Goal: Task Accomplishment & Management: Manage account settings

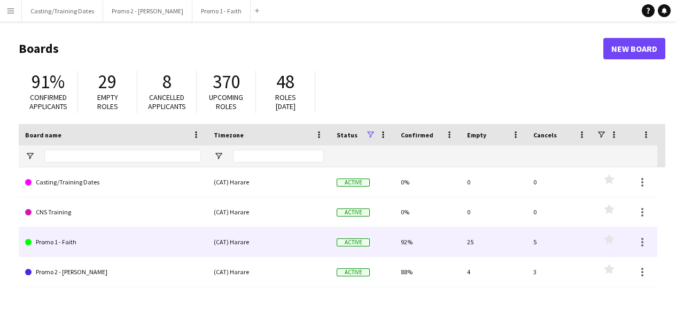
click at [59, 246] on link "Promo 1 - Faith" at bounding box center [113, 242] width 176 height 30
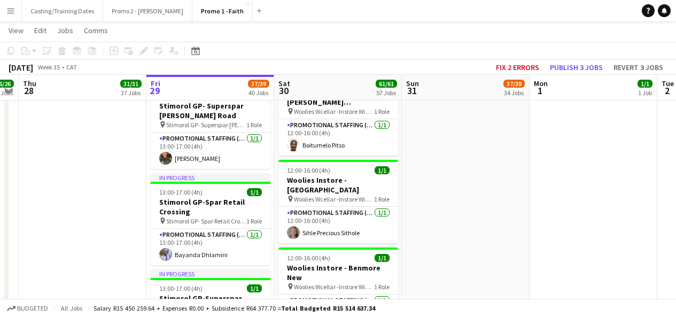
scroll to position [3184, 0]
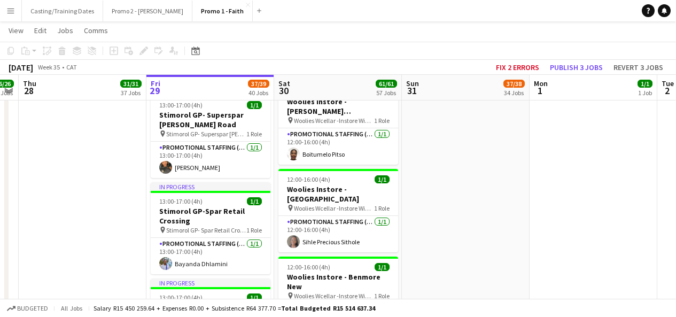
click at [342, 303] on app-card-role "Promotional Staffing (Brand Ambassadors) [DATE] 12:00-16:00 (4h) Innocent [PERS…" at bounding box center [338, 321] width 120 height 36
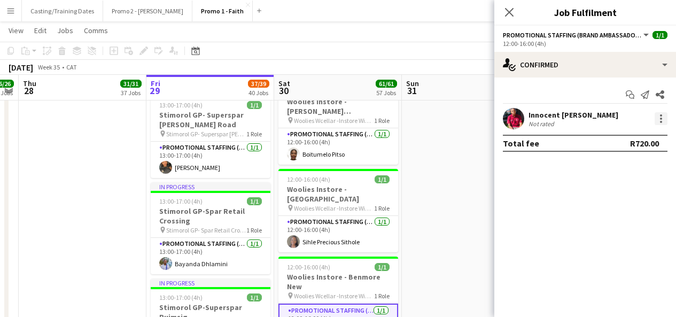
click at [661, 120] on div at bounding box center [660, 118] width 13 height 13
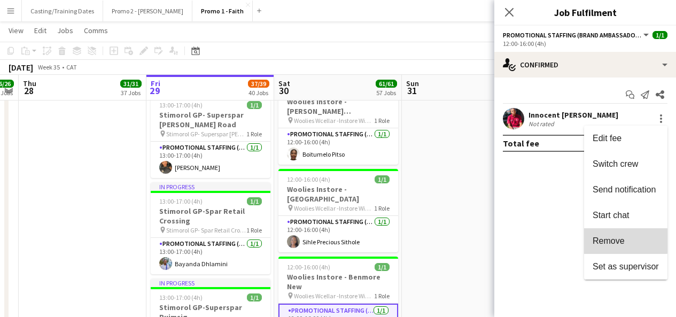
click at [612, 234] on button "Remove" at bounding box center [625, 241] width 83 height 26
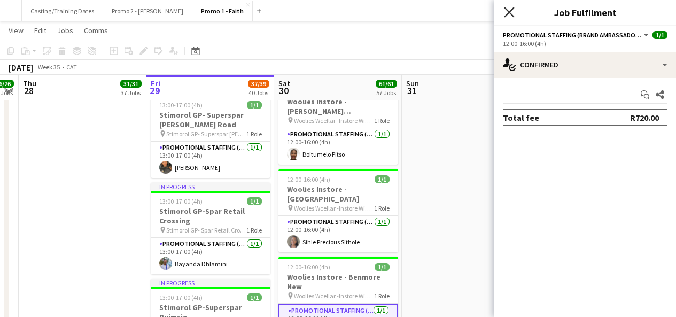
click at [511, 11] on icon at bounding box center [509, 12] width 10 height 10
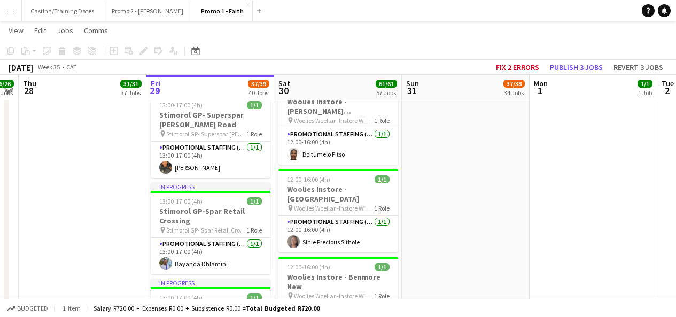
click at [328, 303] on app-card-role "Promotional Staffing (Brand Ambassadors) [DATE] 12:00-16:00 (4h) Innocent [PERS…" at bounding box center [338, 322] width 120 height 38
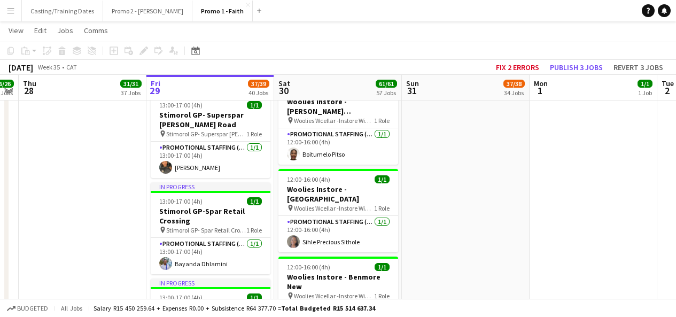
click at [355, 303] on app-card-role "Promotional Staffing (Brand Ambassadors) [DATE] 12:00-16:00 (4h) Innocent [PERS…" at bounding box center [338, 321] width 120 height 36
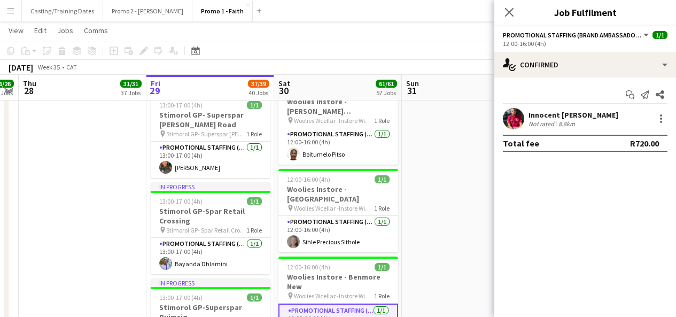
click at [661, 111] on div "Innocent [PERSON_NAME] Not rated 8.8km" at bounding box center [585, 118] width 182 height 21
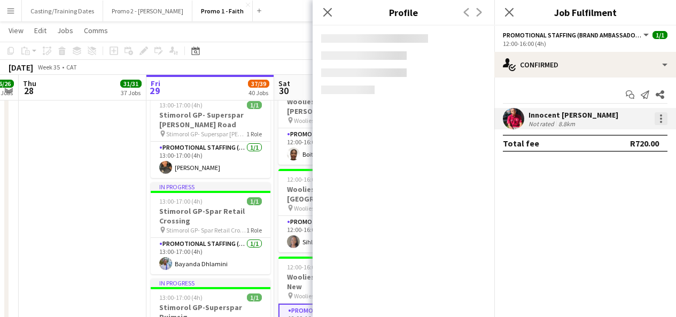
click at [660, 122] on div at bounding box center [661, 122] width 2 height 2
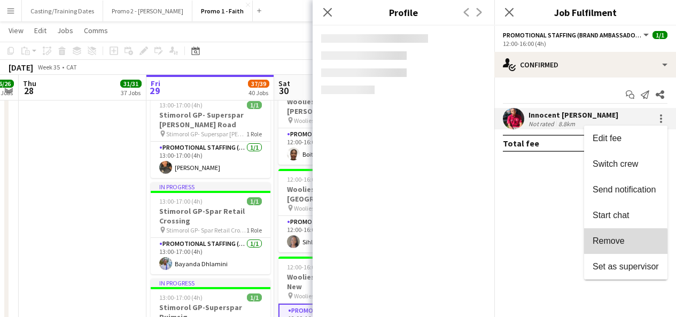
click at [622, 242] on span "Remove" at bounding box center [608, 240] width 32 height 9
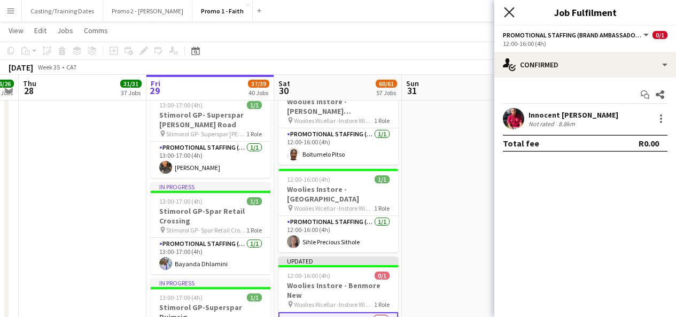
click at [504, 13] on icon "Close pop-in" at bounding box center [509, 12] width 10 height 10
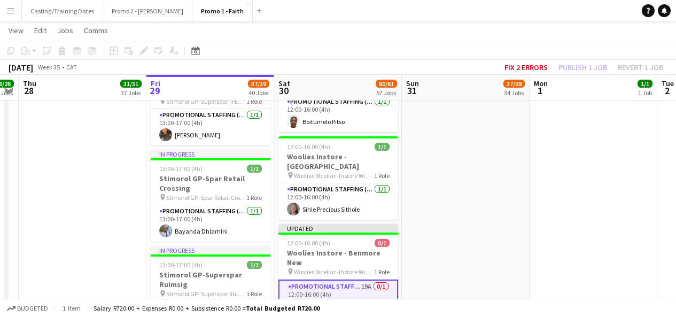
scroll to position [3217, 0]
click at [371, 278] on app-card-role "Promotional Staffing (Brand Ambassadors) 19A 0/1 12:00-16:00 (4h) single-neutra…" at bounding box center [338, 297] width 120 height 38
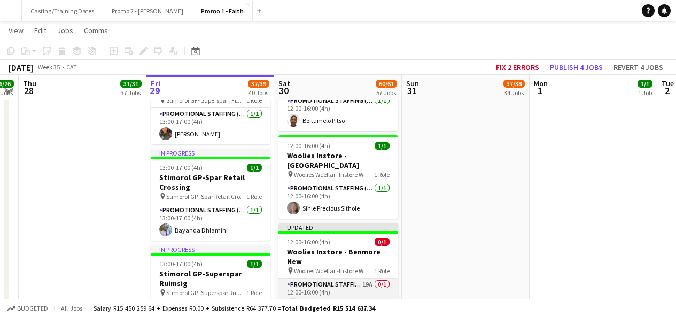
click at [364, 278] on app-card-role "Promotional Staffing (Brand Ambassadors) 19A 0/1 12:00-16:00 (4h) single-neutra…" at bounding box center [338, 296] width 120 height 36
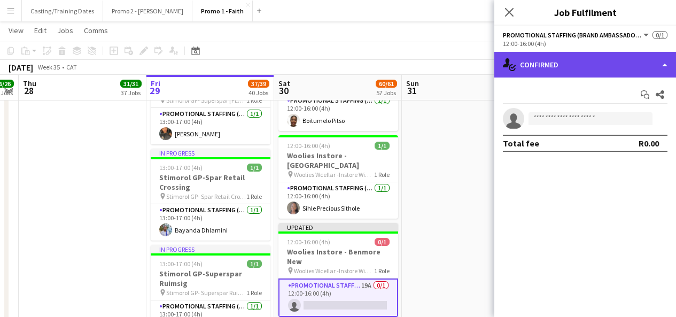
click at [616, 72] on div "single-neutral-actions-check-2 Confirmed" at bounding box center [585, 65] width 182 height 26
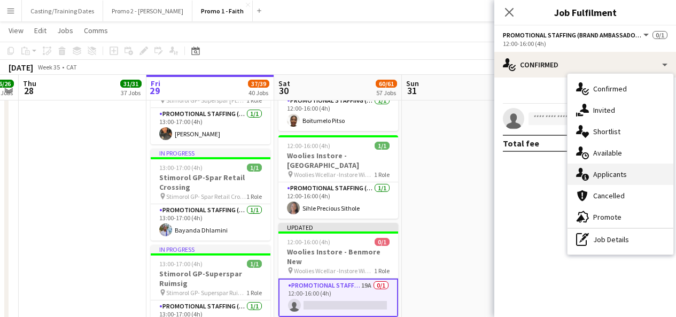
click at [598, 173] on div "single-neutral-actions-information Applicants" at bounding box center [620, 173] width 106 height 21
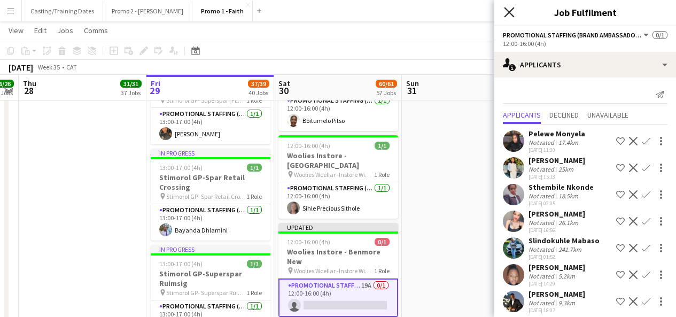
click at [506, 11] on icon at bounding box center [509, 12] width 10 height 10
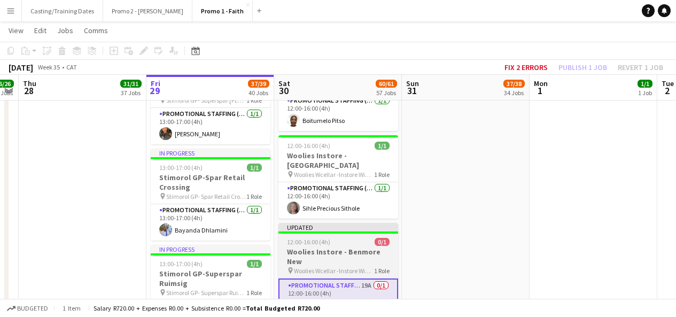
click at [339, 223] on div "Updated" at bounding box center [338, 227] width 120 height 9
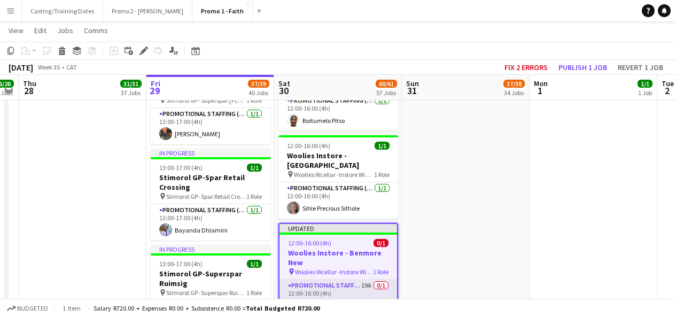
click at [338, 279] on app-card-role "Promotional Staffing (Brand Ambassadors) 19A 0/1 12:00-16:00 (4h) single-neutra…" at bounding box center [338, 297] width 118 height 36
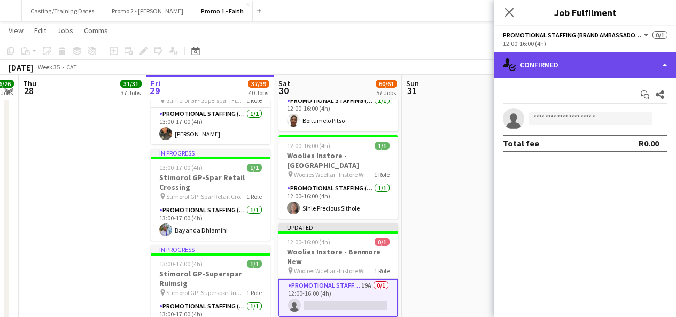
click at [625, 73] on div "single-neutral-actions-check-2 Confirmed" at bounding box center [585, 65] width 182 height 26
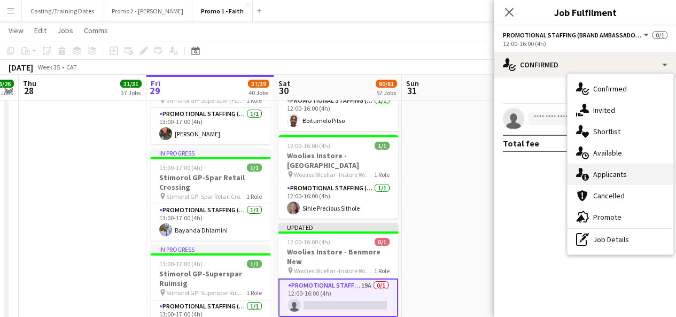
click at [609, 168] on div "single-neutral-actions-information Applicants" at bounding box center [620, 173] width 106 height 21
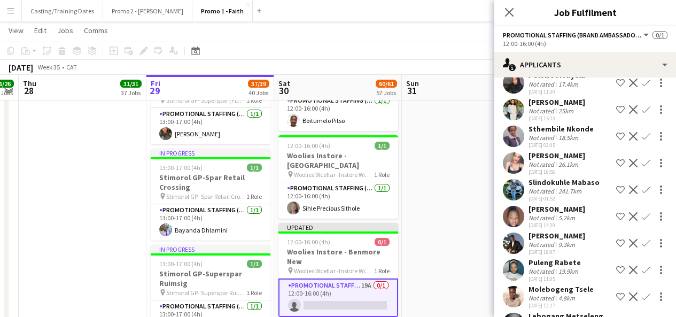
scroll to position [57, 0]
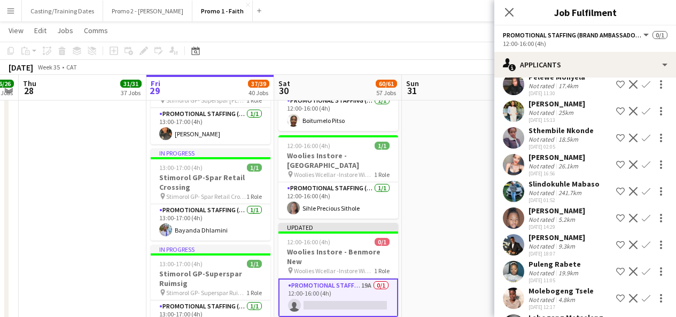
click at [510, 160] on app-user-avatar at bounding box center [513, 164] width 21 height 21
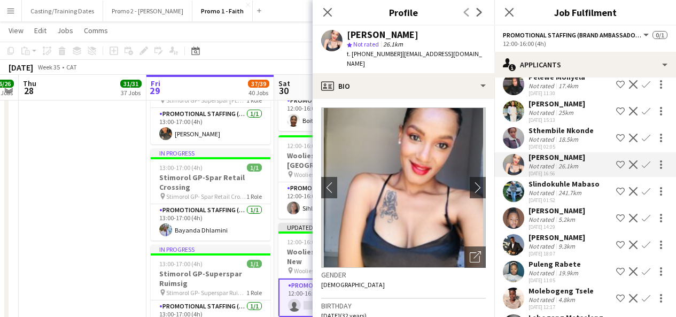
click at [516, 240] on app-user-avatar at bounding box center [513, 244] width 21 height 21
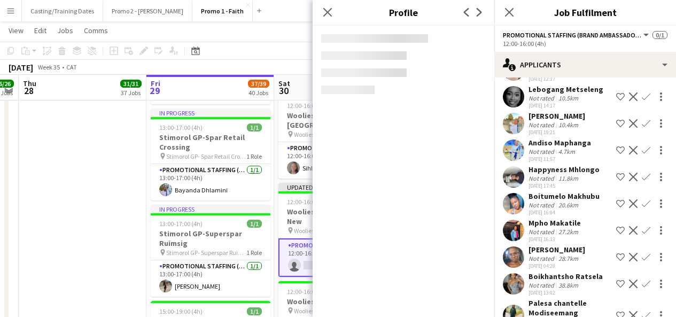
scroll to position [265, 0]
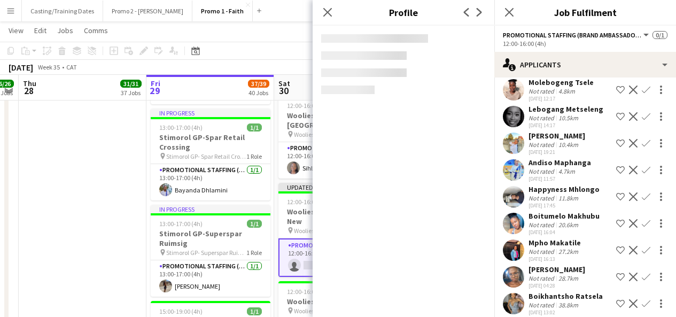
click at [514, 166] on app-user-avatar at bounding box center [513, 169] width 21 height 21
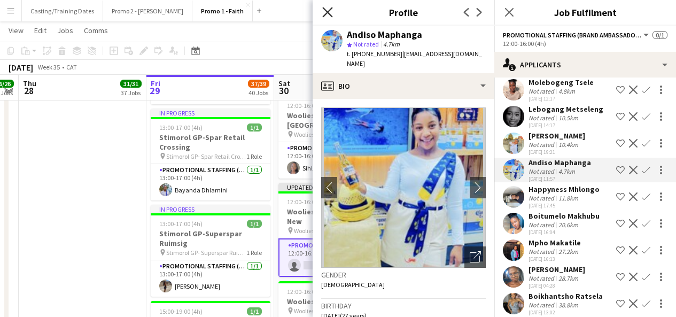
click at [331, 16] on icon at bounding box center [327, 12] width 10 height 10
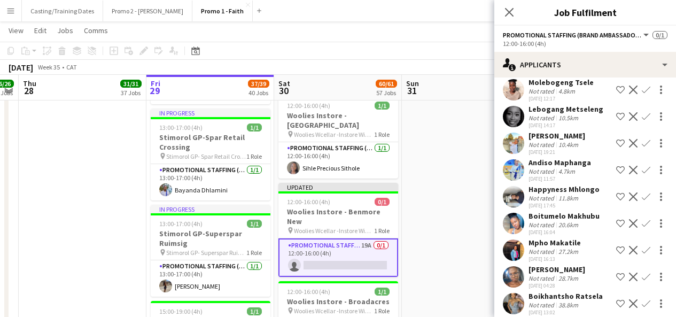
click at [519, 173] on app-user-avatar at bounding box center [513, 169] width 21 height 21
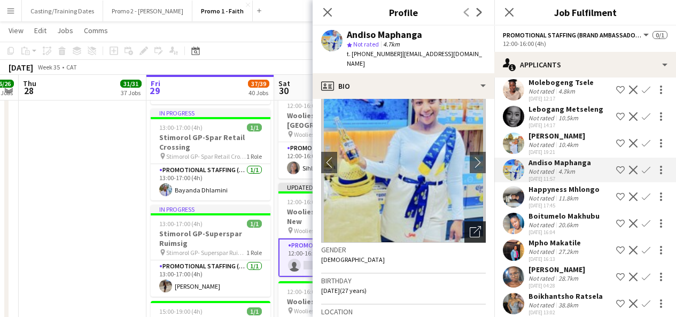
scroll to position [26, 0]
click at [470, 230] on icon at bounding box center [475, 231] width 10 height 10
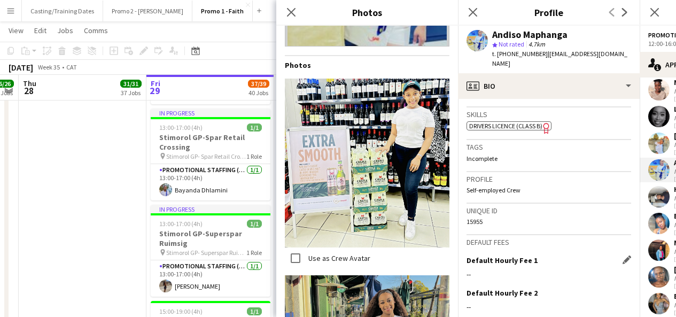
scroll to position [480, 0]
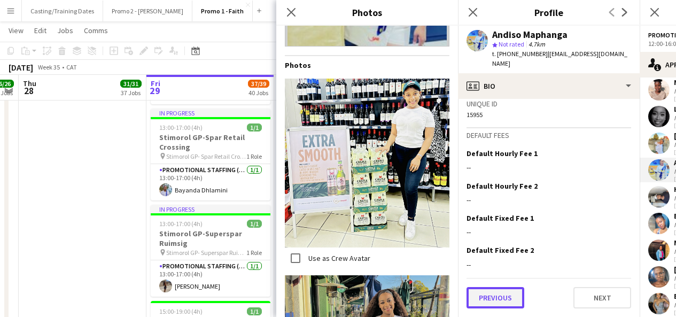
click at [497, 300] on button "Previous" at bounding box center [495, 297] width 58 height 21
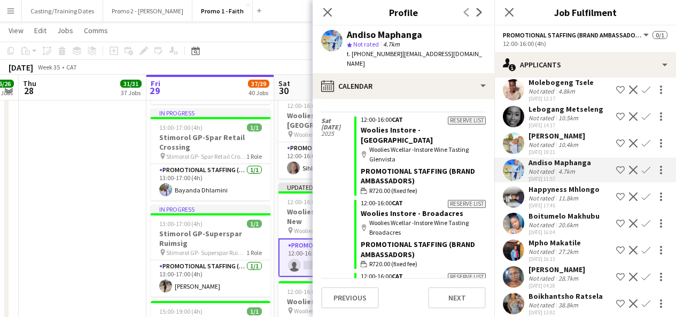
scroll to position [1358, 0]
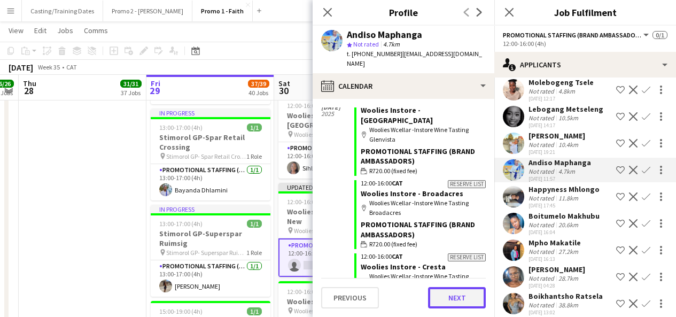
click at [447, 302] on button "Next" at bounding box center [457, 297] width 58 height 21
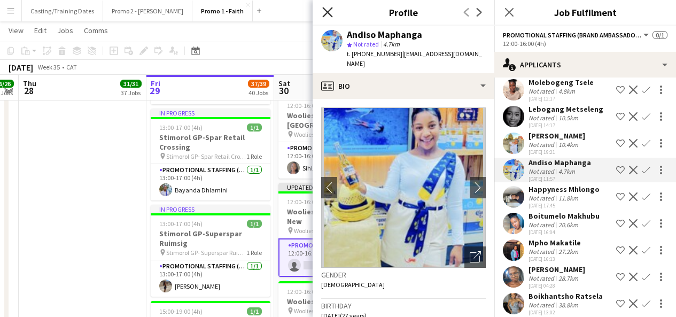
click at [327, 13] on icon at bounding box center [327, 12] width 10 height 10
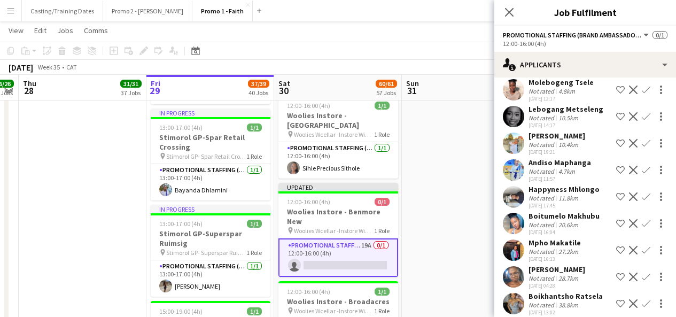
click at [510, 169] on app-user-avatar at bounding box center [513, 169] width 21 height 21
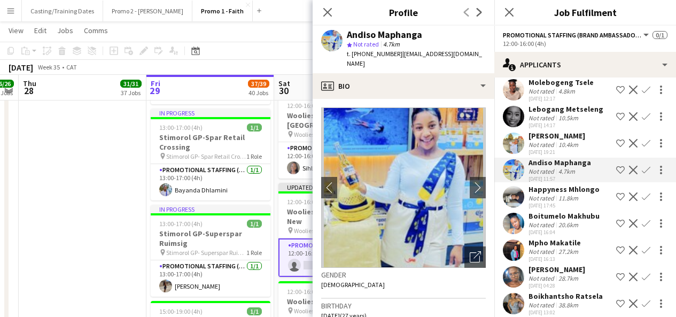
click at [507, 119] on app-user-avatar at bounding box center [513, 116] width 21 height 21
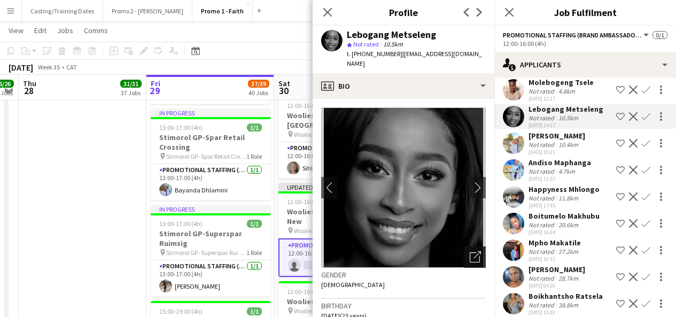
click at [469, 246] on div "Open photos pop-in" at bounding box center [474, 256] width 21 height 21
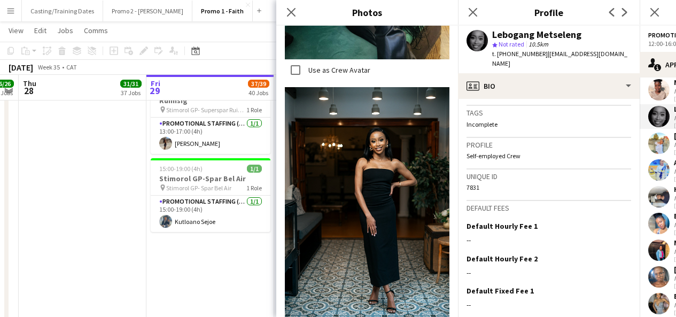
scroll to position [460, 0]
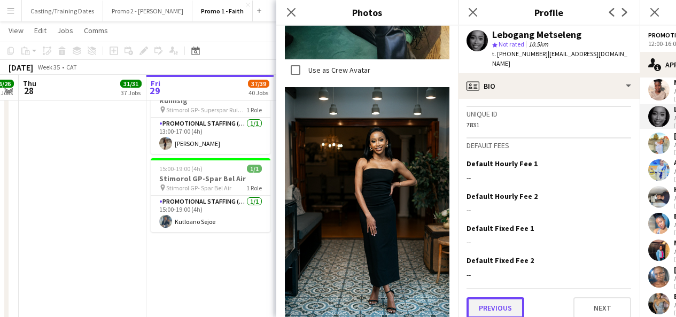
click at [494, 297] on button "Previous" at bounding box center [495, 307] width 58 height 21
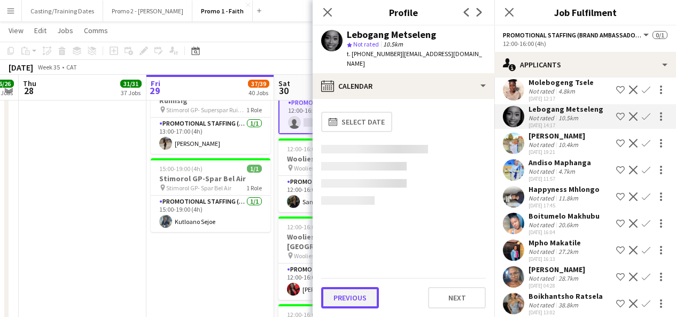
click at [346, 292] on button "Previous" at bounding box center [350, 297] width 58 height 21
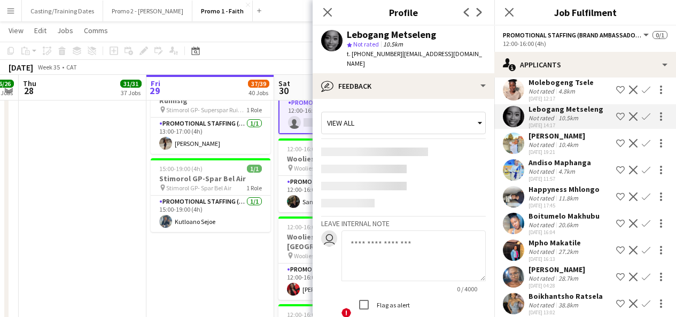
scroll to position [78, 0]
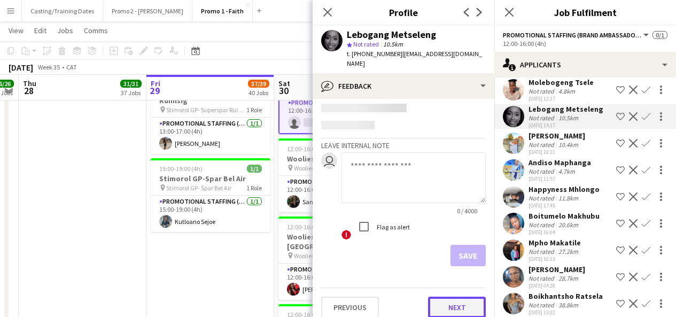
click at [444, 296] on button "Next" at bounding box center [457, 306] width 58 height 21
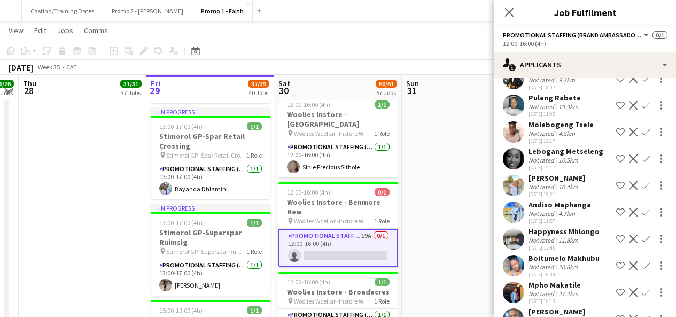
scroll to position [223, 0]
click at [642, 209] on app-icon "Confirm" at bounding box center [646, 211] width 9 height 9
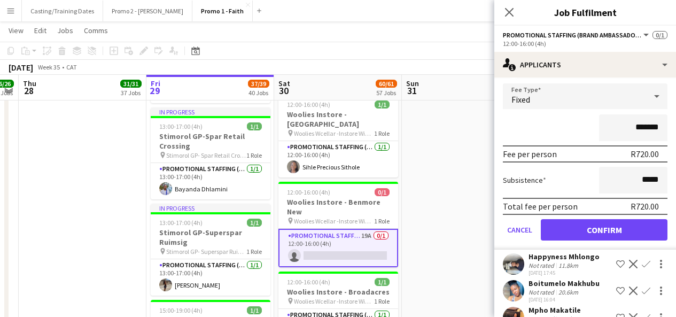
scroll to position [379, 0]
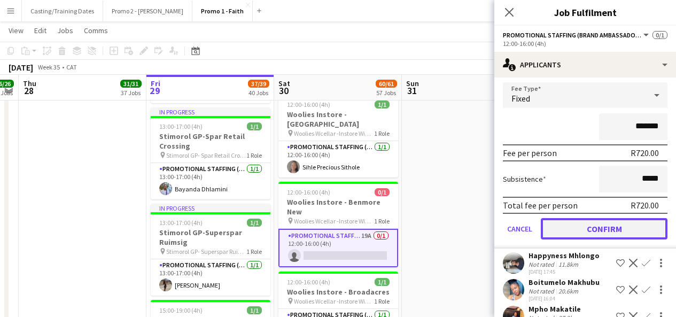
click at [588, 226] on button "Confirm" at bounding box center [604, 228] width 127 height 21
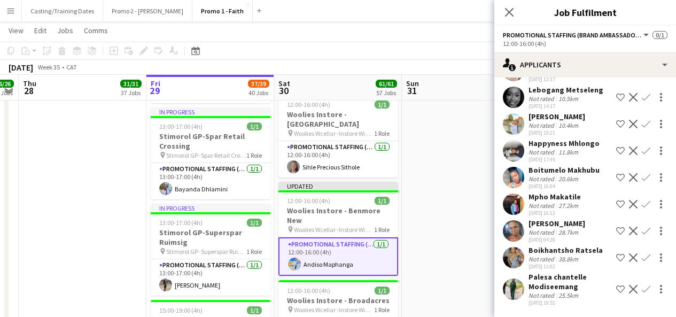
scroll to position [172, 0]
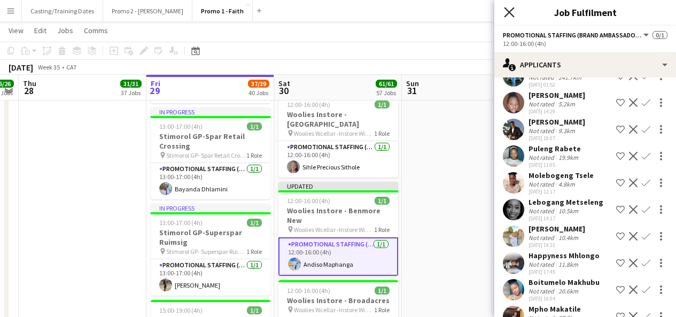
click at [507, 11] on icon at bounding box center [509, 12] width 10 height 10
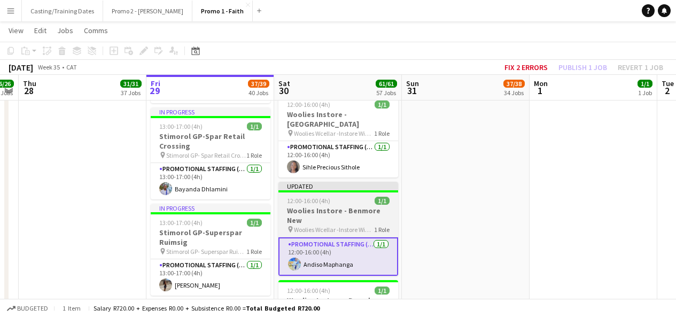
click at [356, 182] on div "Updated" at bounding box center [338, 186] width 120 height 9
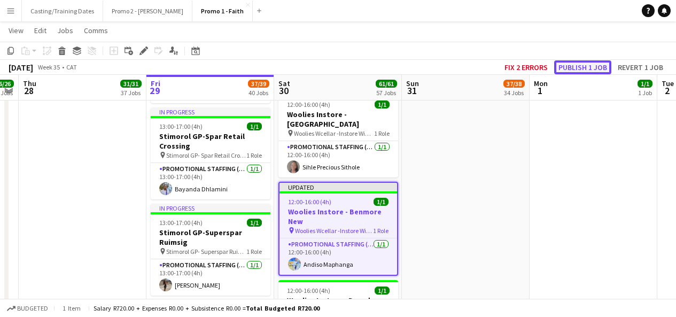
click at [580, 62] on button "Publish 1 job" at bounding box center [582, 67] width 57 height 14
